Goal: Information Seeking & Learning: Learn about a topic

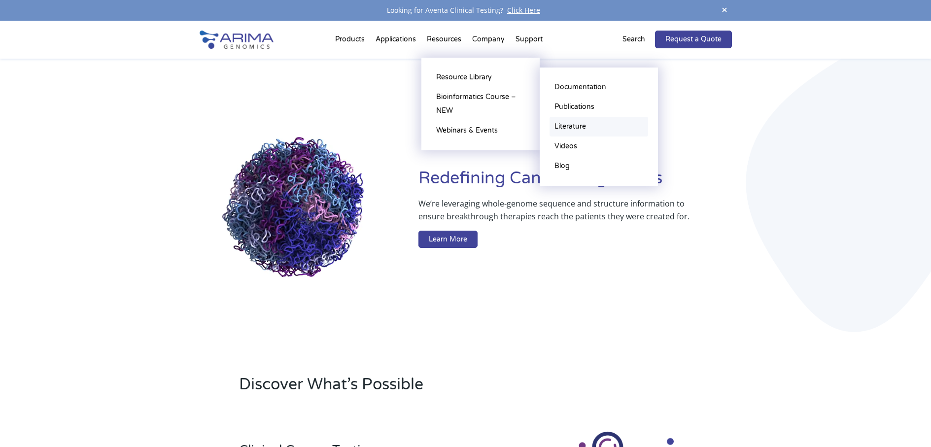
click at [580, 127] on link "Literature" at bounding box center [599, 127] width 99 height 20
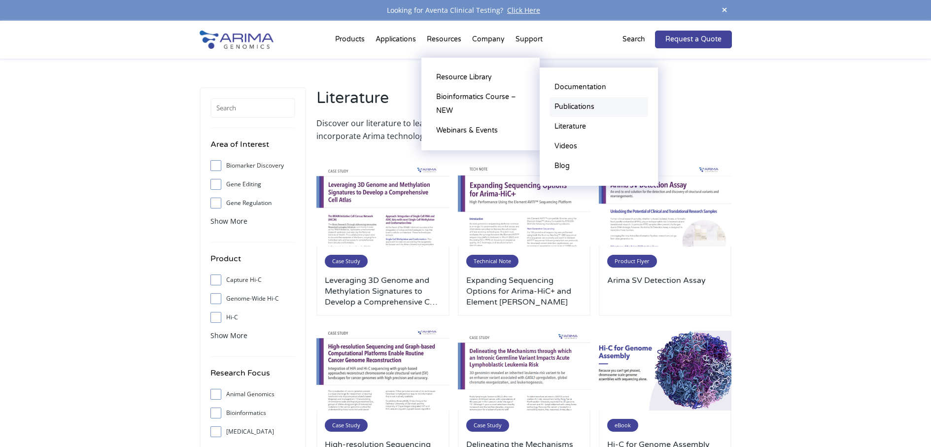
click at [582, 108] on link "Publications" at bounding box center [599, 107] width 99 height 20
click at [564, 105] on link "Publications" at bounding box center [599, 107] width 99 height 20
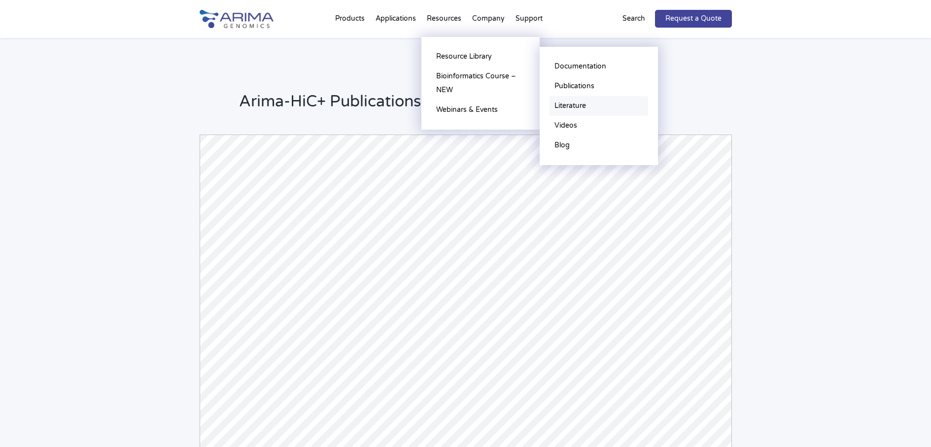
click at [580, 102] on link "Literature" at bounding box center [599, 106] width 99 height 20
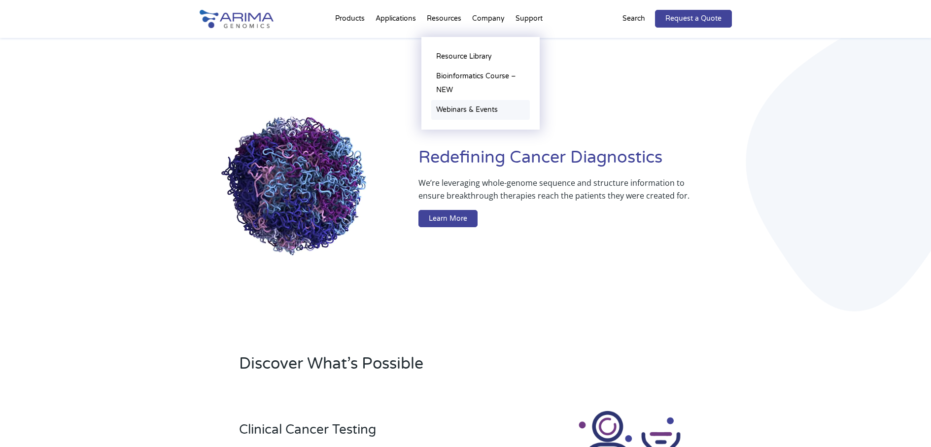
click at [491, 112] on link "Webinars & Events" at bounding box center [480, 110] width 99 height 20
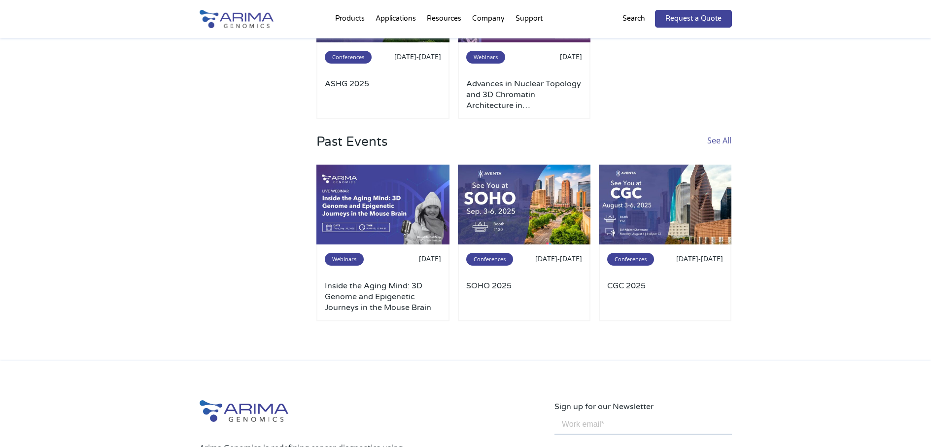
scroll to position [237, 0]
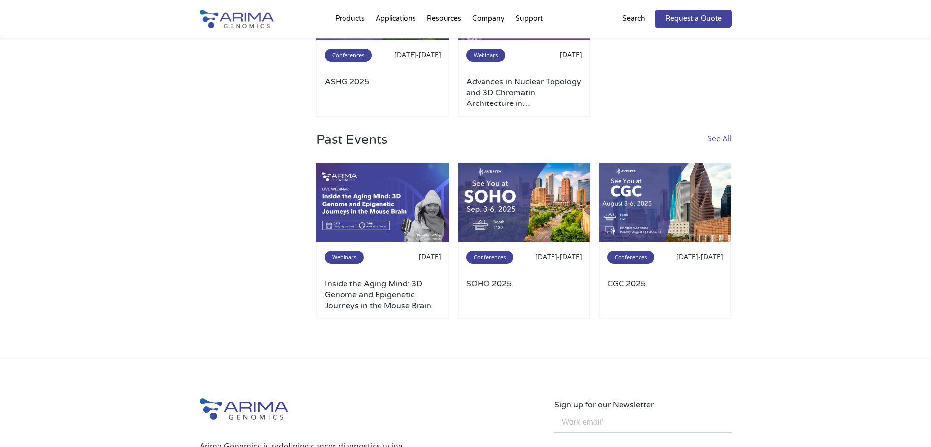
click at [718, 139] on link "See All" at bounding box center [719, 147] width 24 height 31
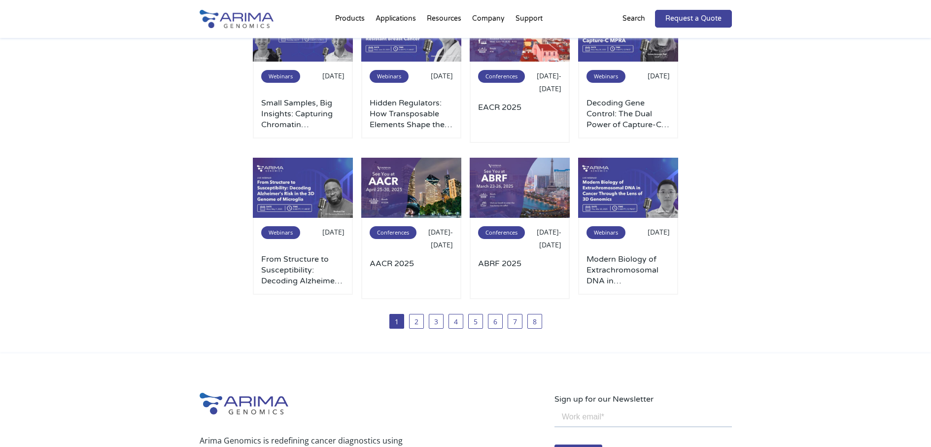
scroll to position [276, 0]
click at [414, 322] on link "2" at bounding box center [416, 321] width 15 height 15
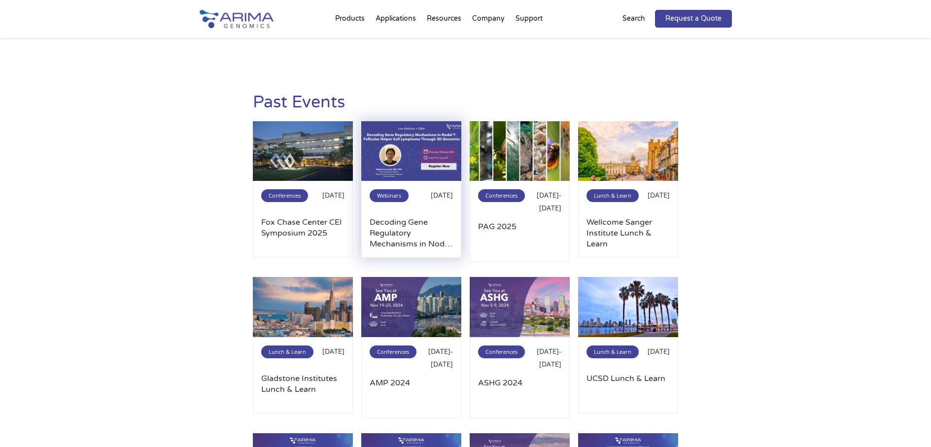
click at [403, 160] on img at bounding box center [411, 151] width 100 height 60
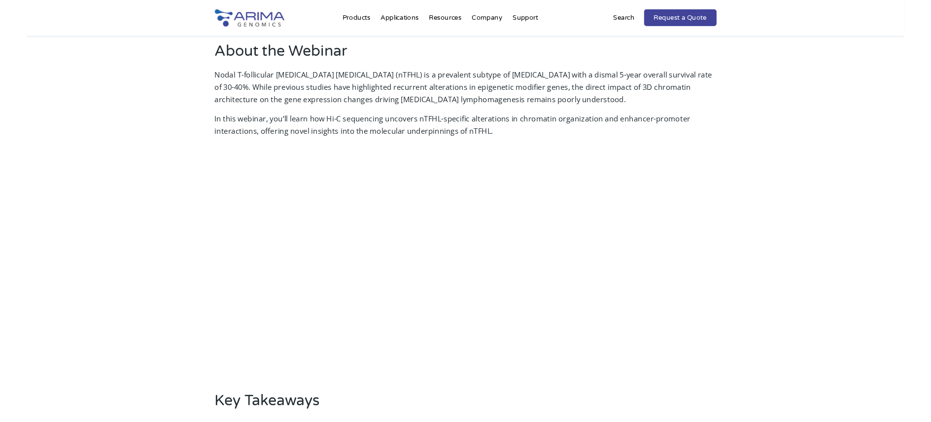
scroll to position [276, 0]
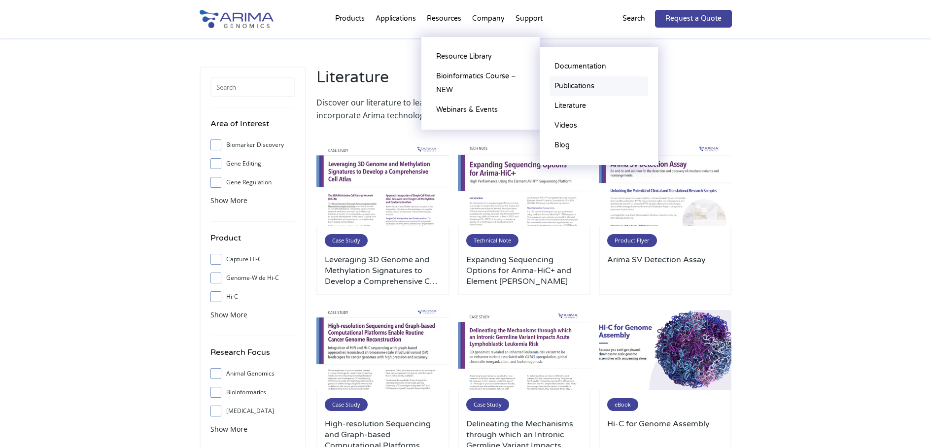
click at [569, 86] on link "Publications" at bounding box center [599, 86] width 99 height 20
